Goal: Transaction & Acquisition: Purchase product/service

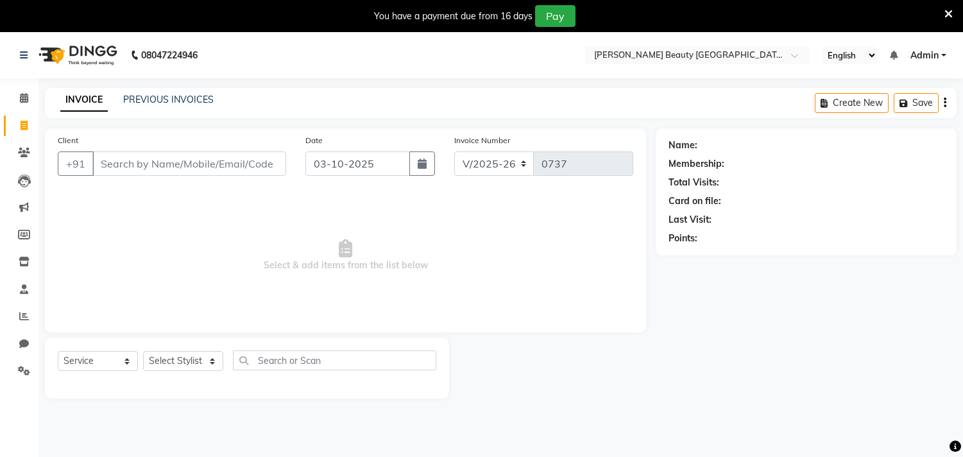
select select "8620"
select select "service"
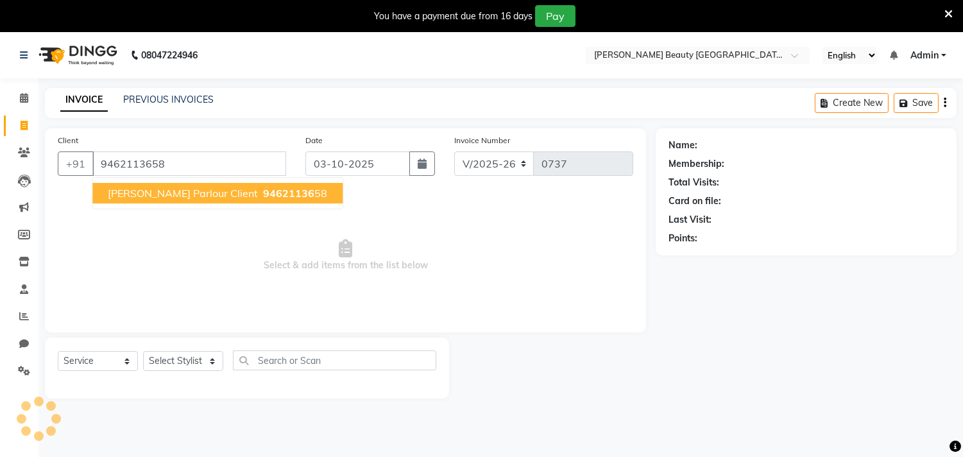
type input "9462113658"
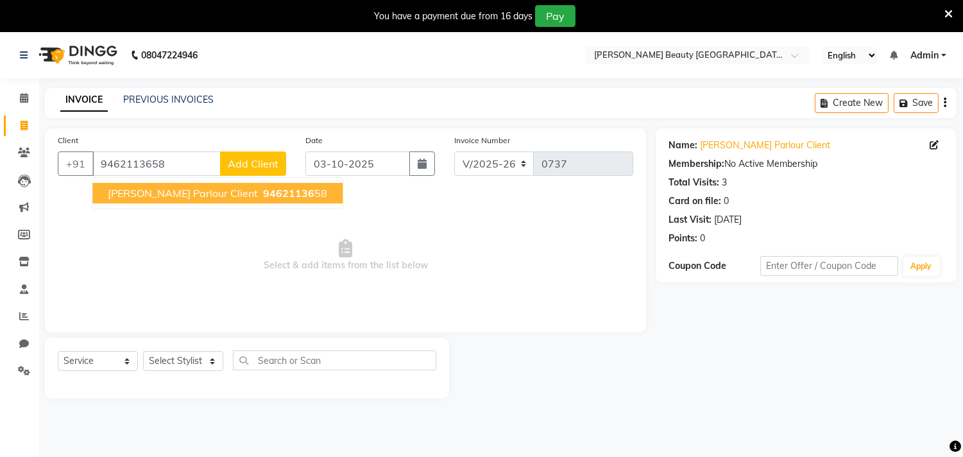
click at [201, 194] on span "[PERSON_NAME] Parlour Client" at bounding box center [183, 193] width 150 height 13
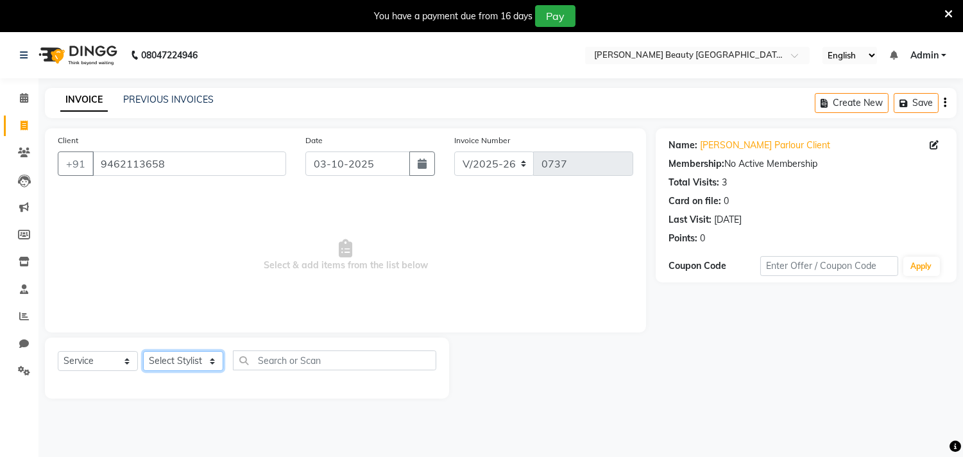
click at [216, 363] on select "Select Stylist Amla [PERSON_NAME] Anjali [PERSON_NAME] [PERSON_NAME] [PERSON_NA…" at bounding box center [183, 361] width 80 height 20
select select "87285"
click at [143, 352] on select "Select Stylist Amla [PERSON_NAME] Anjali [PERSON_NAME] [PERSON_NAME] [PERSON_NA…" at bounding box center [183, 361] width 80 height 20
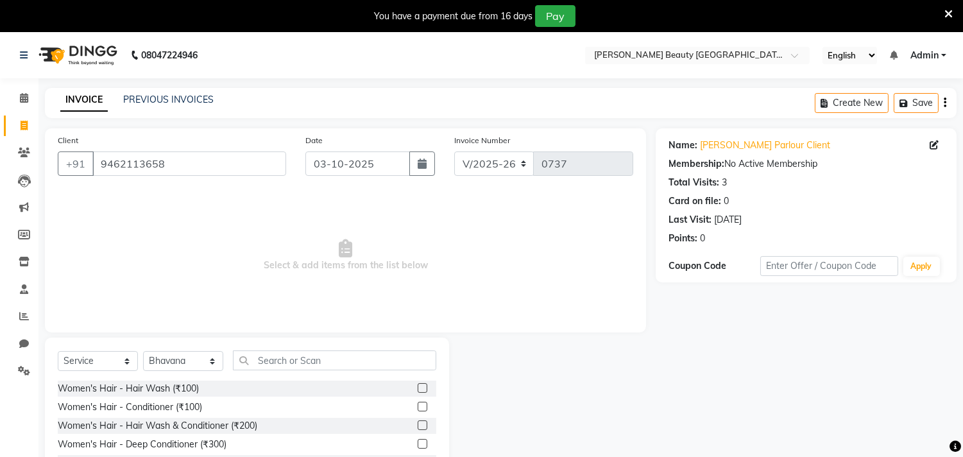
click at [338, 370] on div "Select Service Product Membership Package Voucher Prepaid Gift Card Select Styl…" at bounding box center [247, 365] width 379 height 30
click at [336, 365] on input "text" at bounding box center [334, 360] width 203 height 20
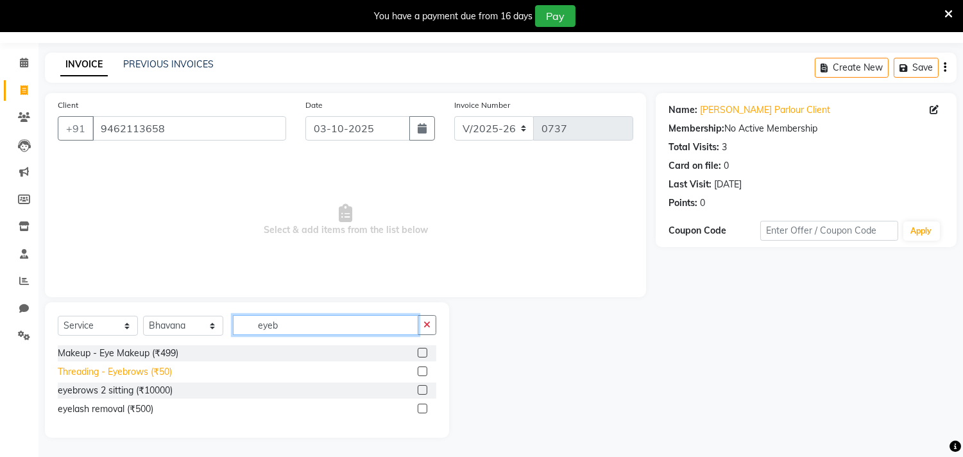
scroll to position [32, 0]
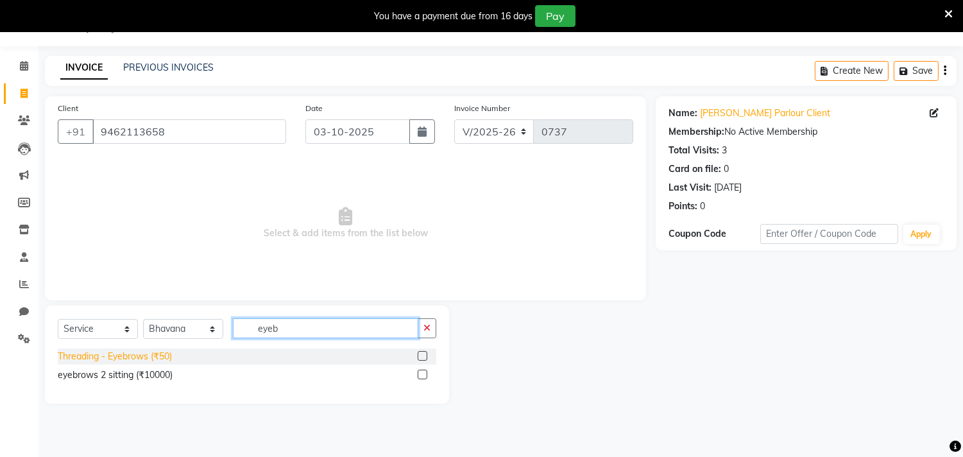
type input "eyeb"
click at [148, 359] on div "Threading - Eyebrows (₹50)" at bounding box center [115, 356] width 114 height 13
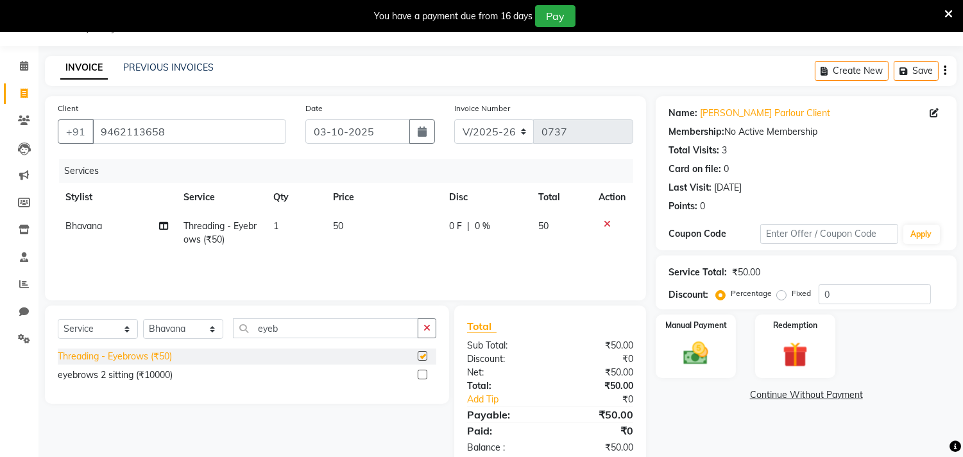
checkbox input "false"
click at [316, 330] on input "eyeb" at bounding box center [325, 328] width 185 height 20
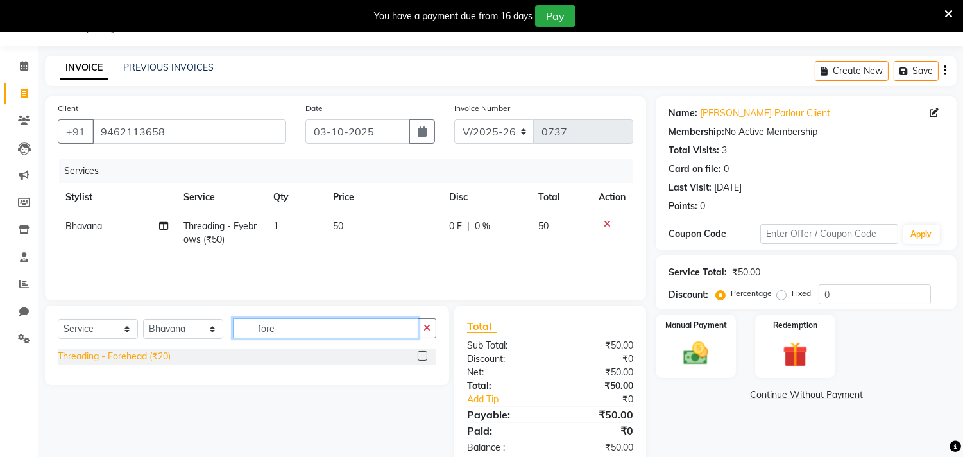
type input "fore"
click at [114, 358] on div "Threading - Forehead (₹20)" at bounding box center [114, 356] width 113 height 13
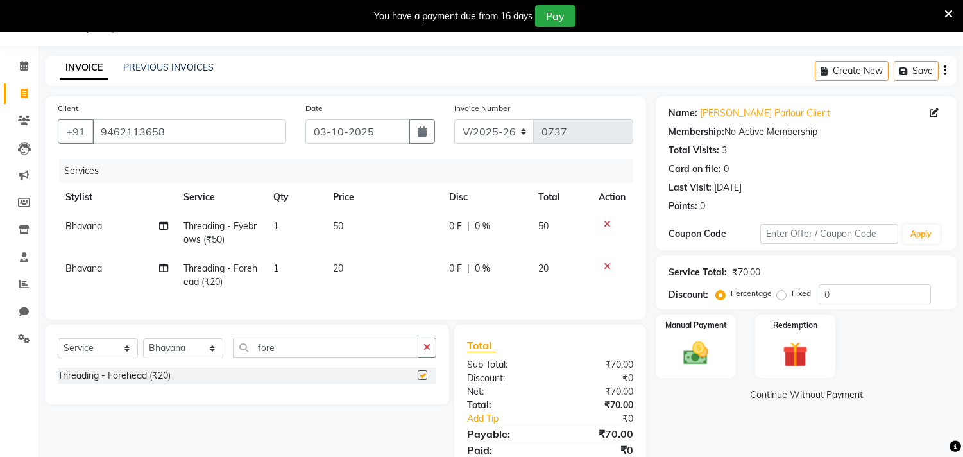
checkbox input "false"
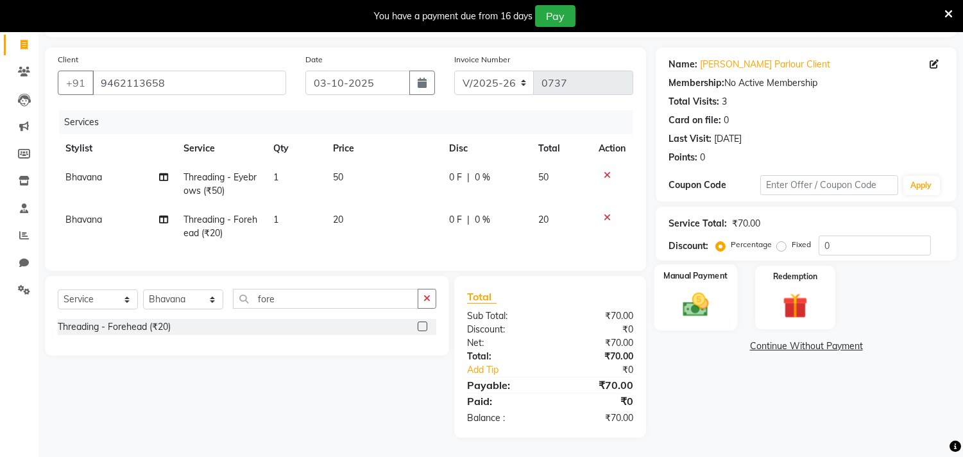
click at [694, 291] on img at bounding box center [696, 305] width 42 height 30
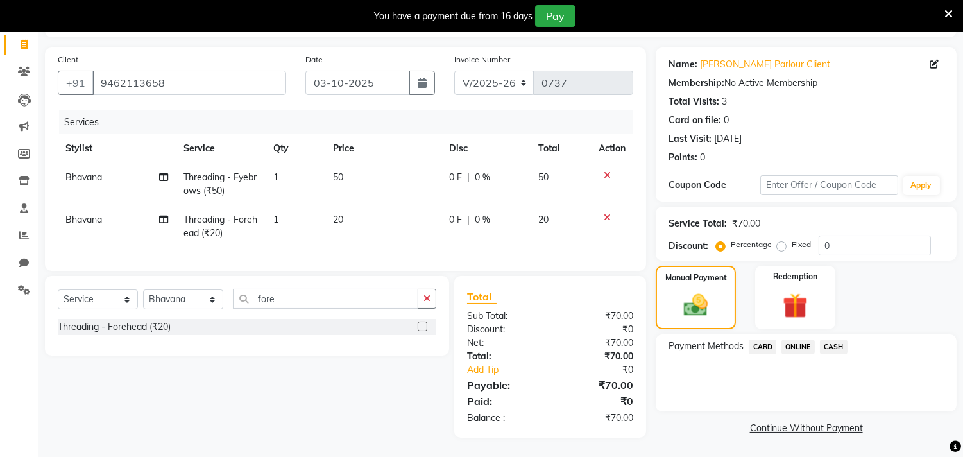
click at [836, 340] on span "CASH" at bounding box center [834, 347] width 28 height 15
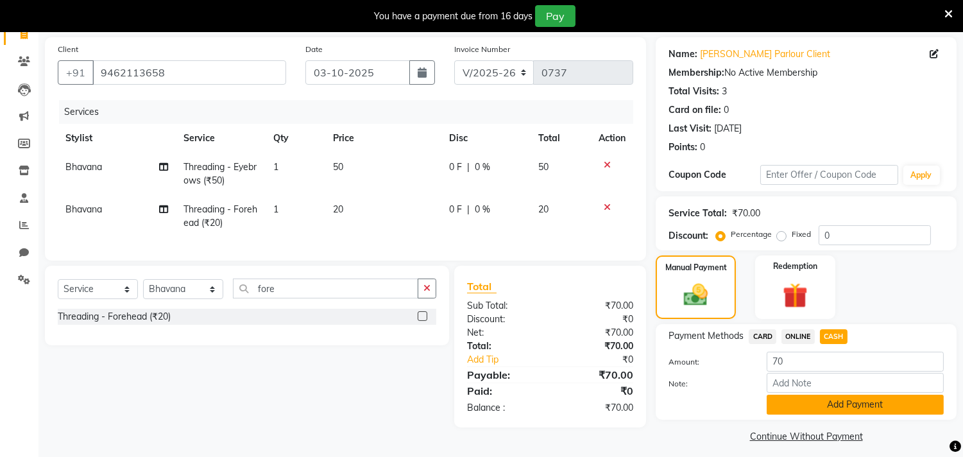
scroll to position [99, 0]
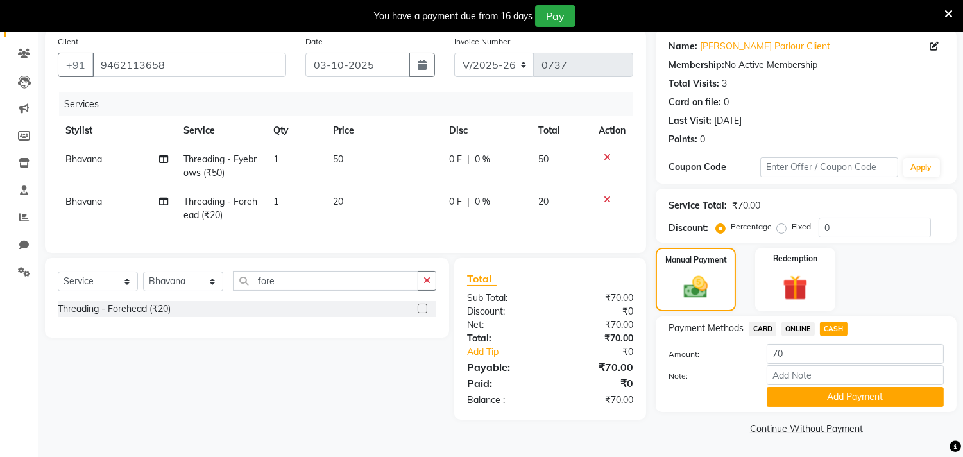
click at [857, 396] on button "Add Payment" at bounding box center [855, 397] width 177 height 20
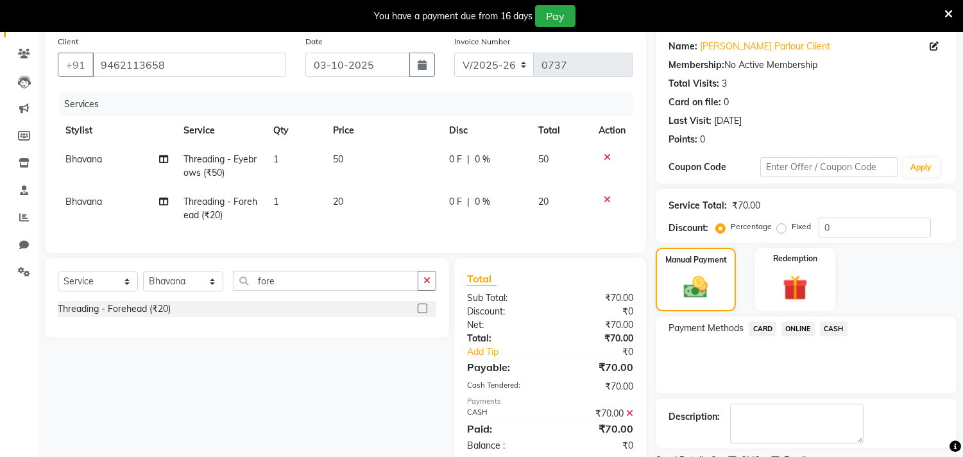
scroll to position [152, 0]
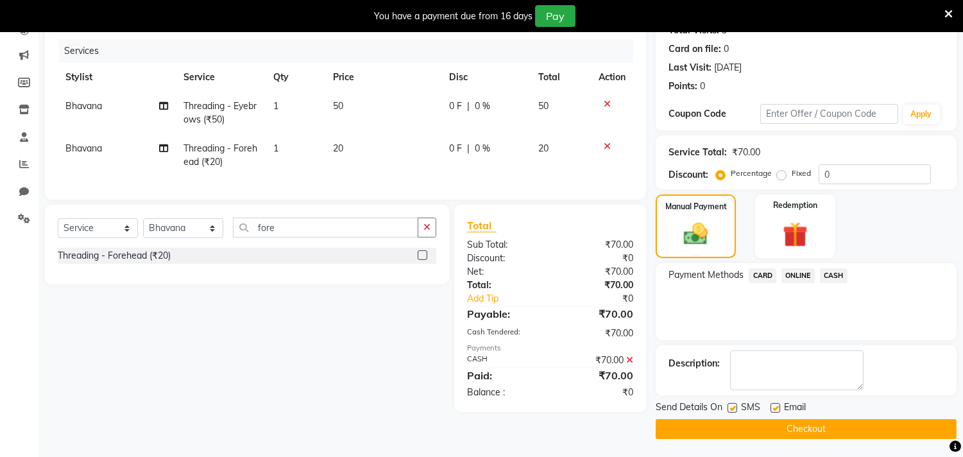
click at [799, 427] on button "Checkout" at bounding box center [806, 429] width 301 height 20
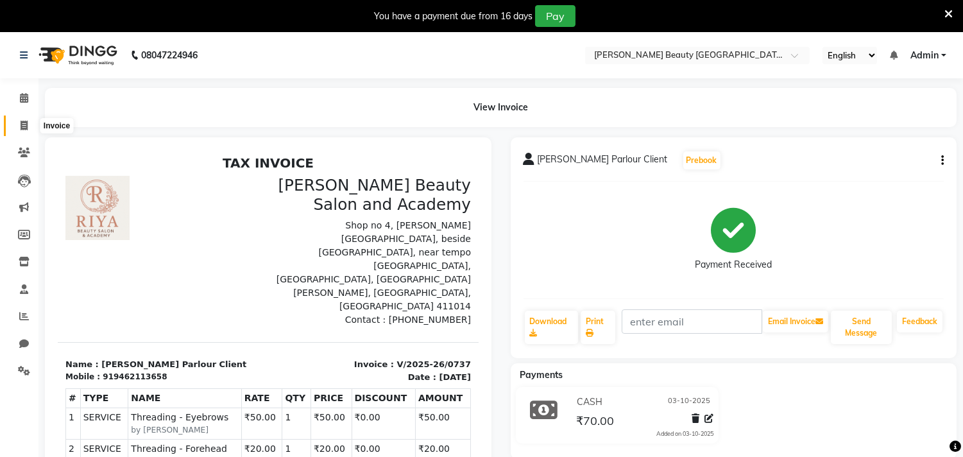
click at [27, 126] on icon at bounding box center [24, 126] width 7 height 10
select select "service"
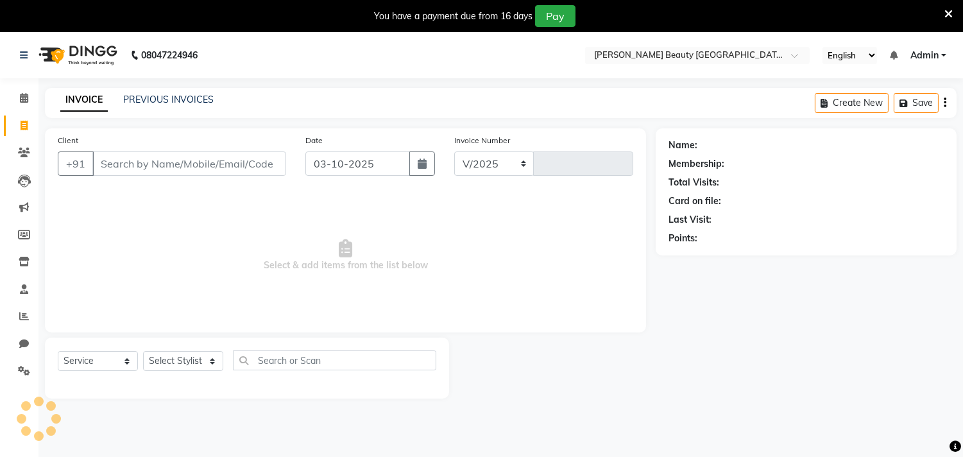
select select "8620"
type input "0738"
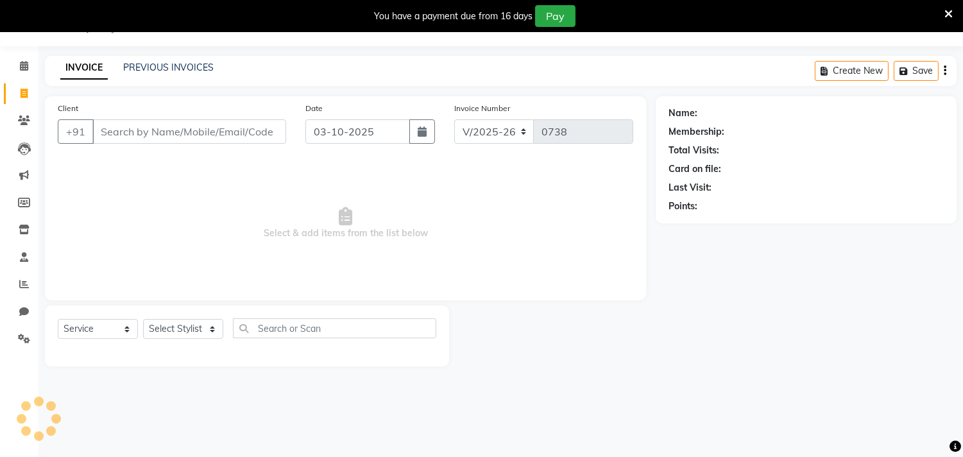
click at [172, 135] on input "Client" at bounding box center [189, 131] width 194 height 24
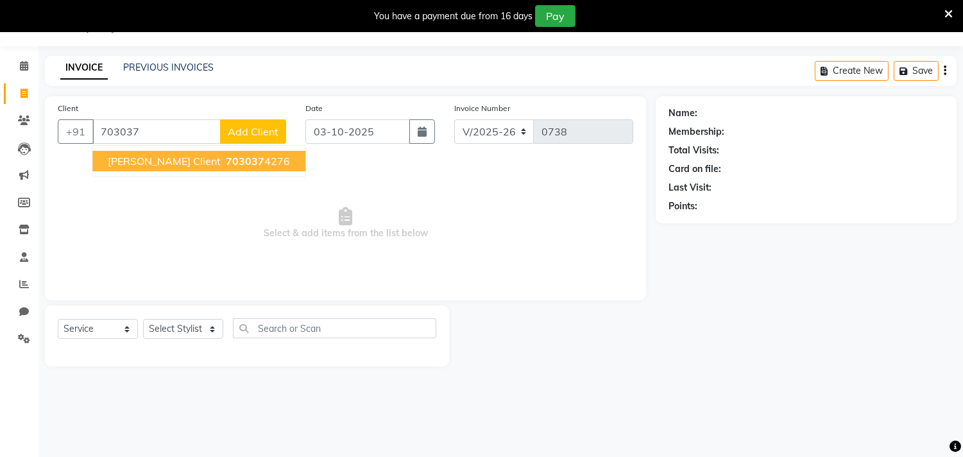
click at [203, 162] on span "[PERSON_NAME] Client" at bounding box center [164, 161] width 113 height 13
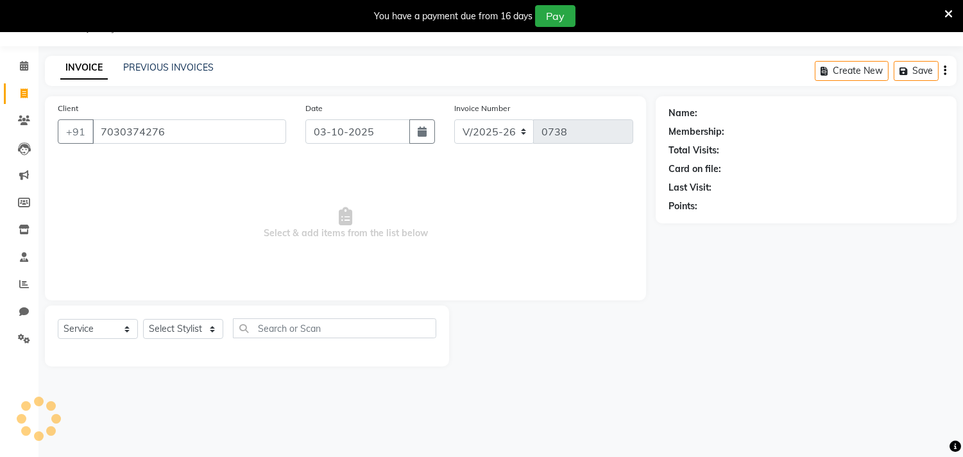
type input "7030374276"
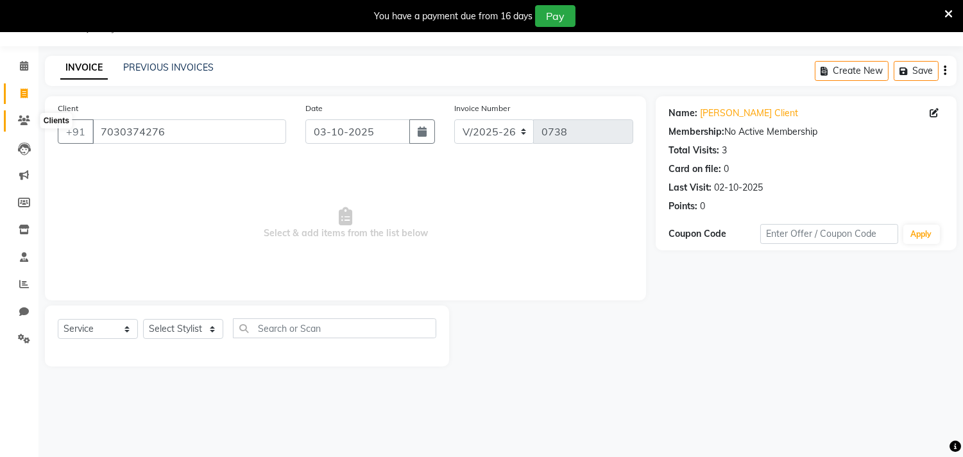
click at [22, 119] on icon at bounding box center [24, 121] width 12 height 10
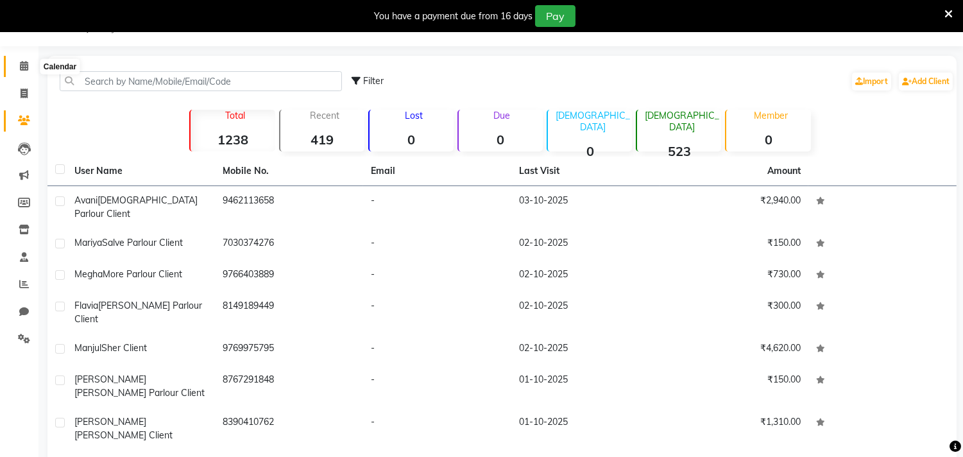
click at [20, 71] on icon at bounding box center [24, 66] width 8 height 10
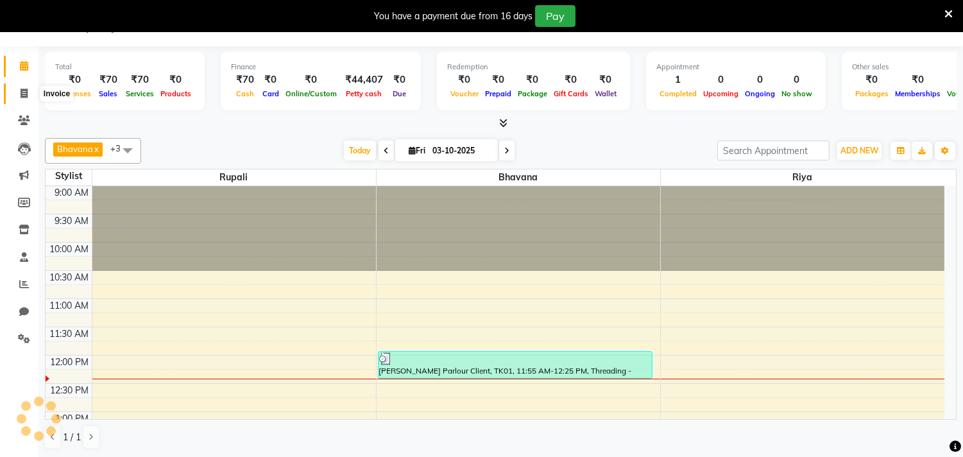
click at [28, 87] on span at bounding box center [24, 94] width 22 height 15
select select "service"
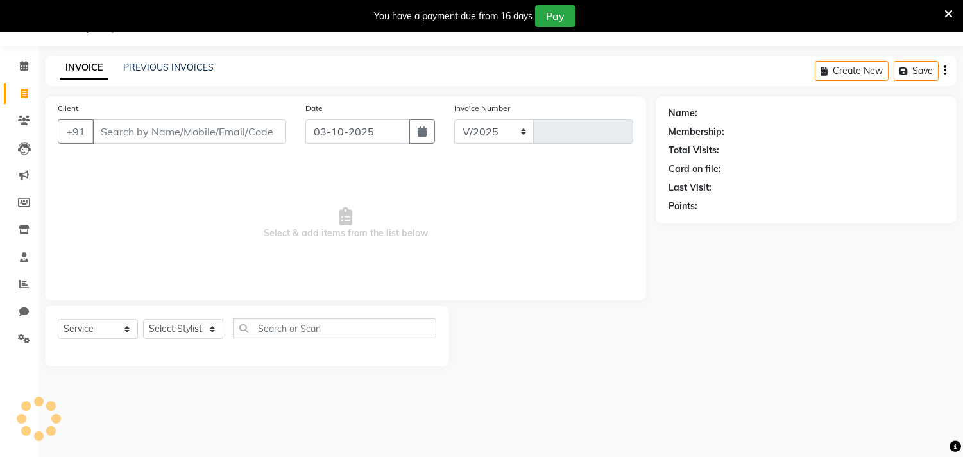
select select "8620"
type input "0738"
